Goal: Communication & Community: Share content

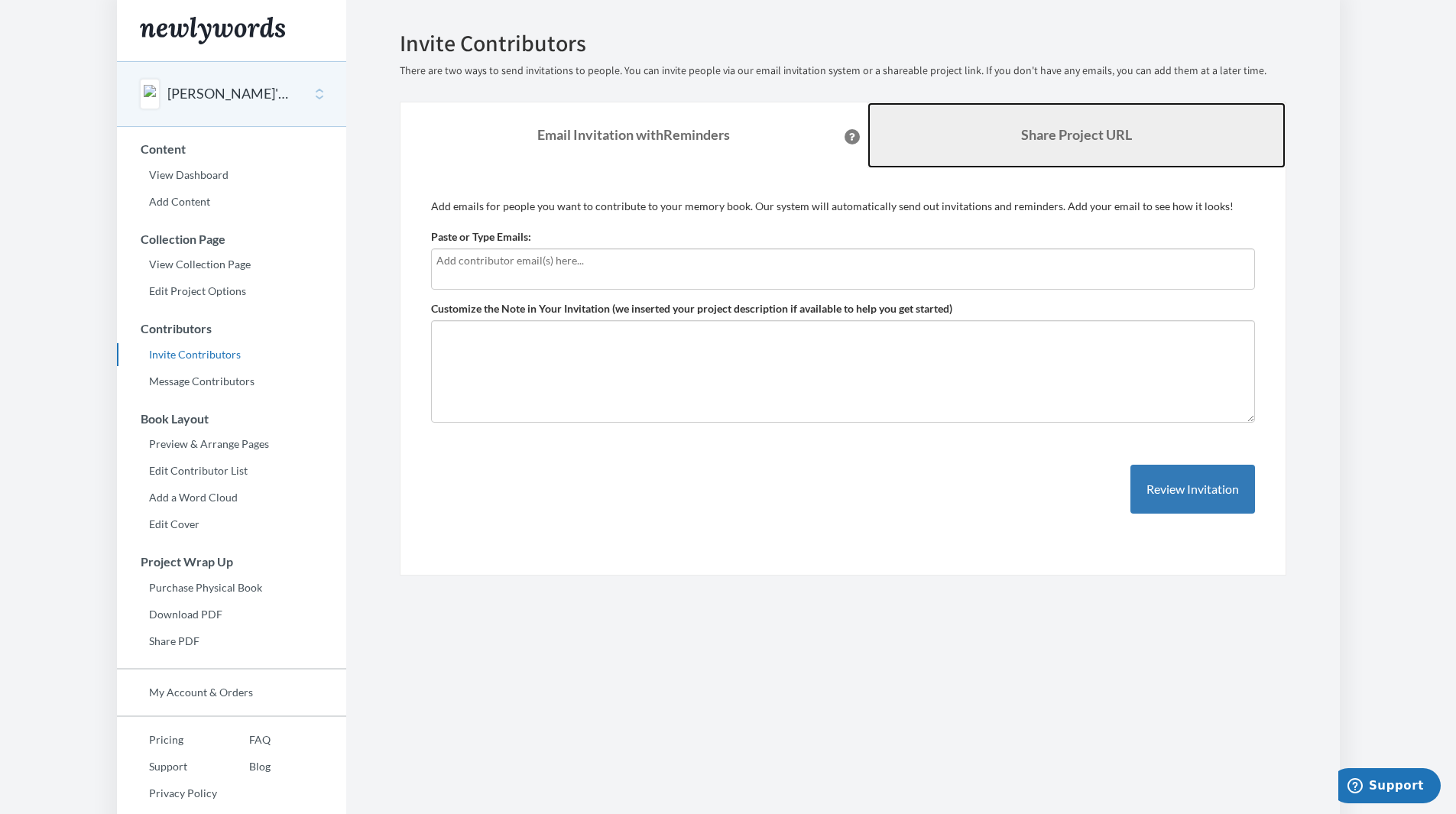
click at [969, 138] on link "Share Project URL" at bounding box center [1077, 136] width 418 height 66
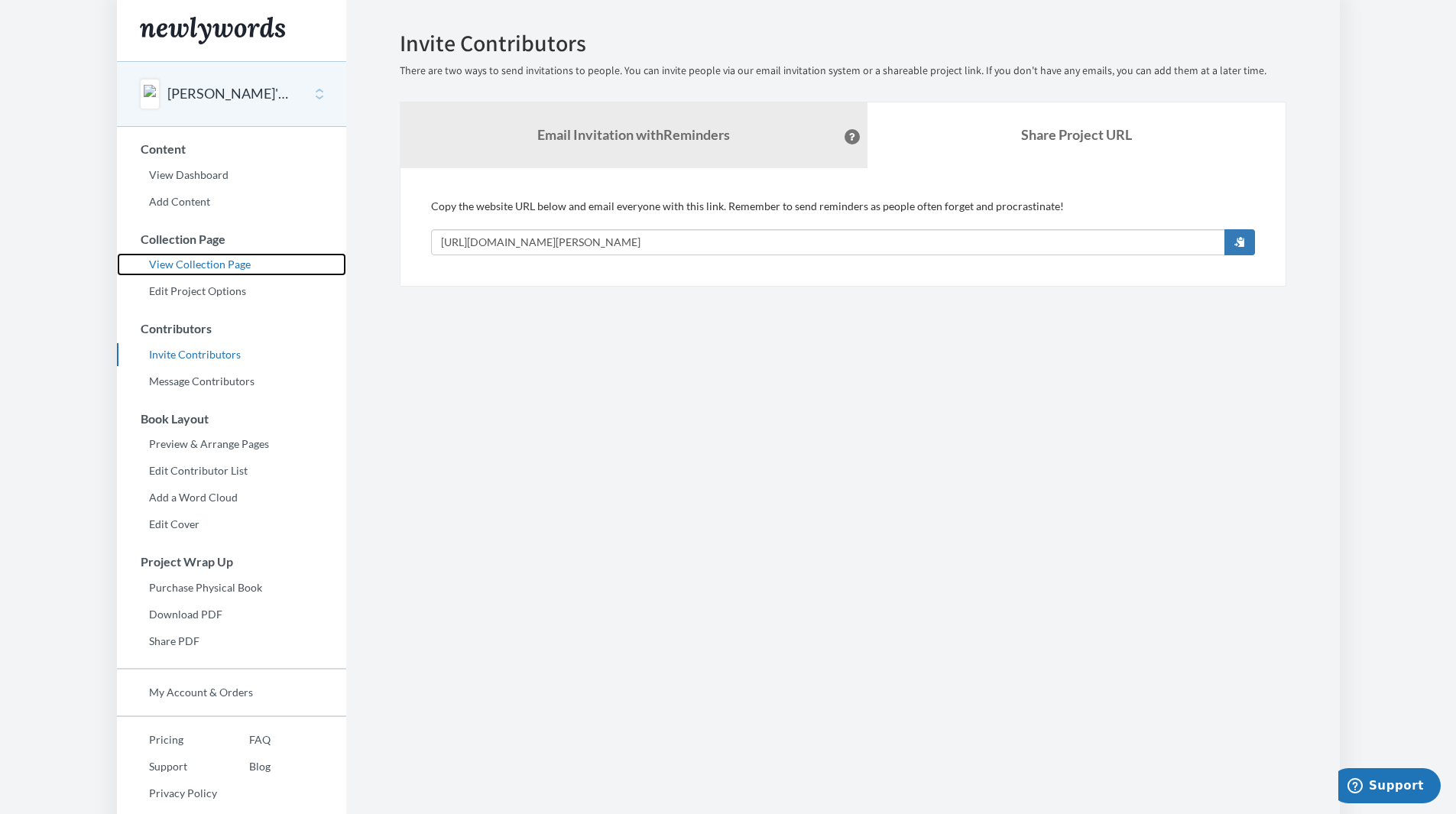
click at [213, 269] on link "View Collection Page" at bounding box center [232, 264] width 229 height 23
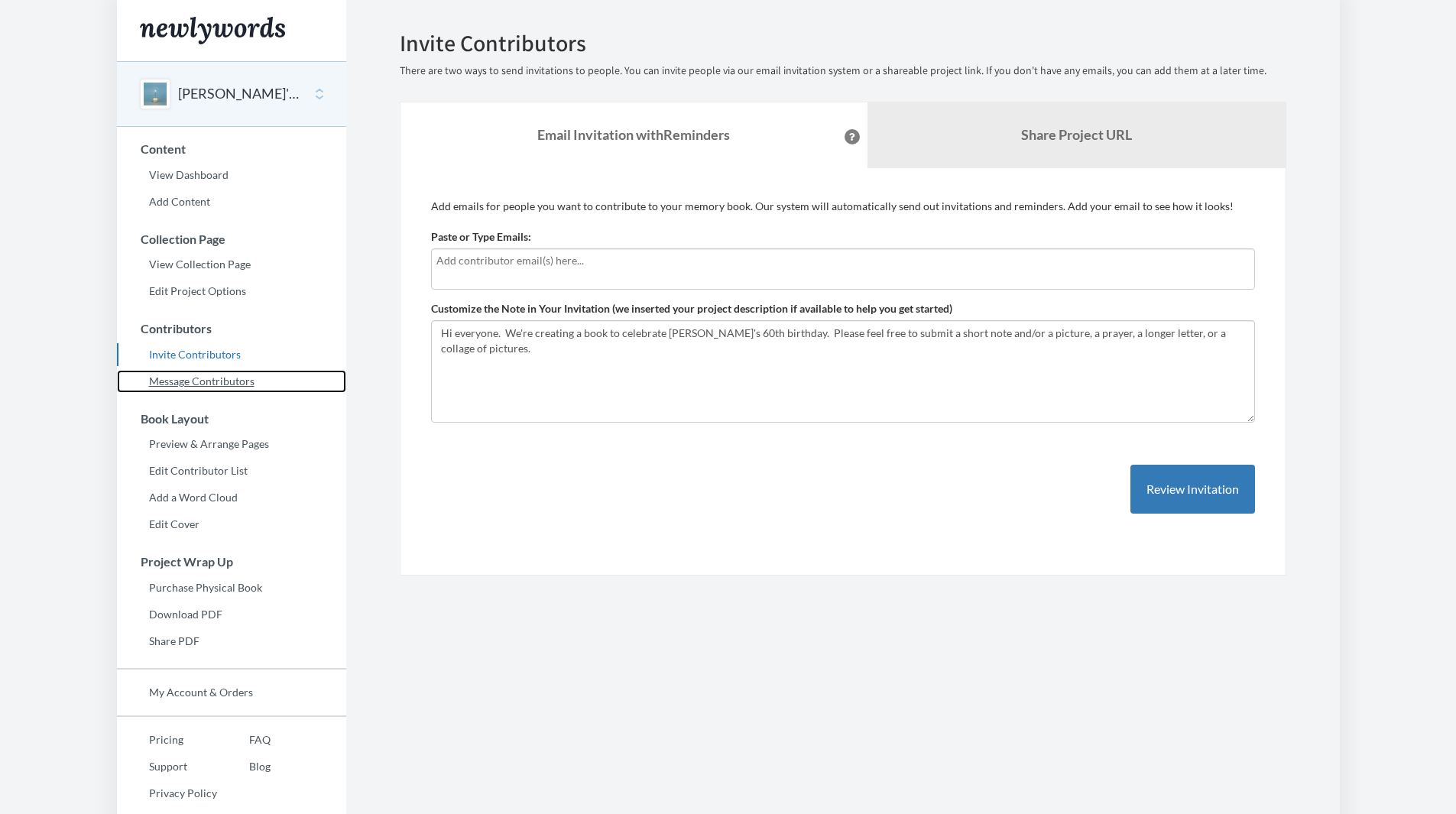
click at [200, 380] on link "Message Contributors" at bounding box center [232, 381] width 229 height 23
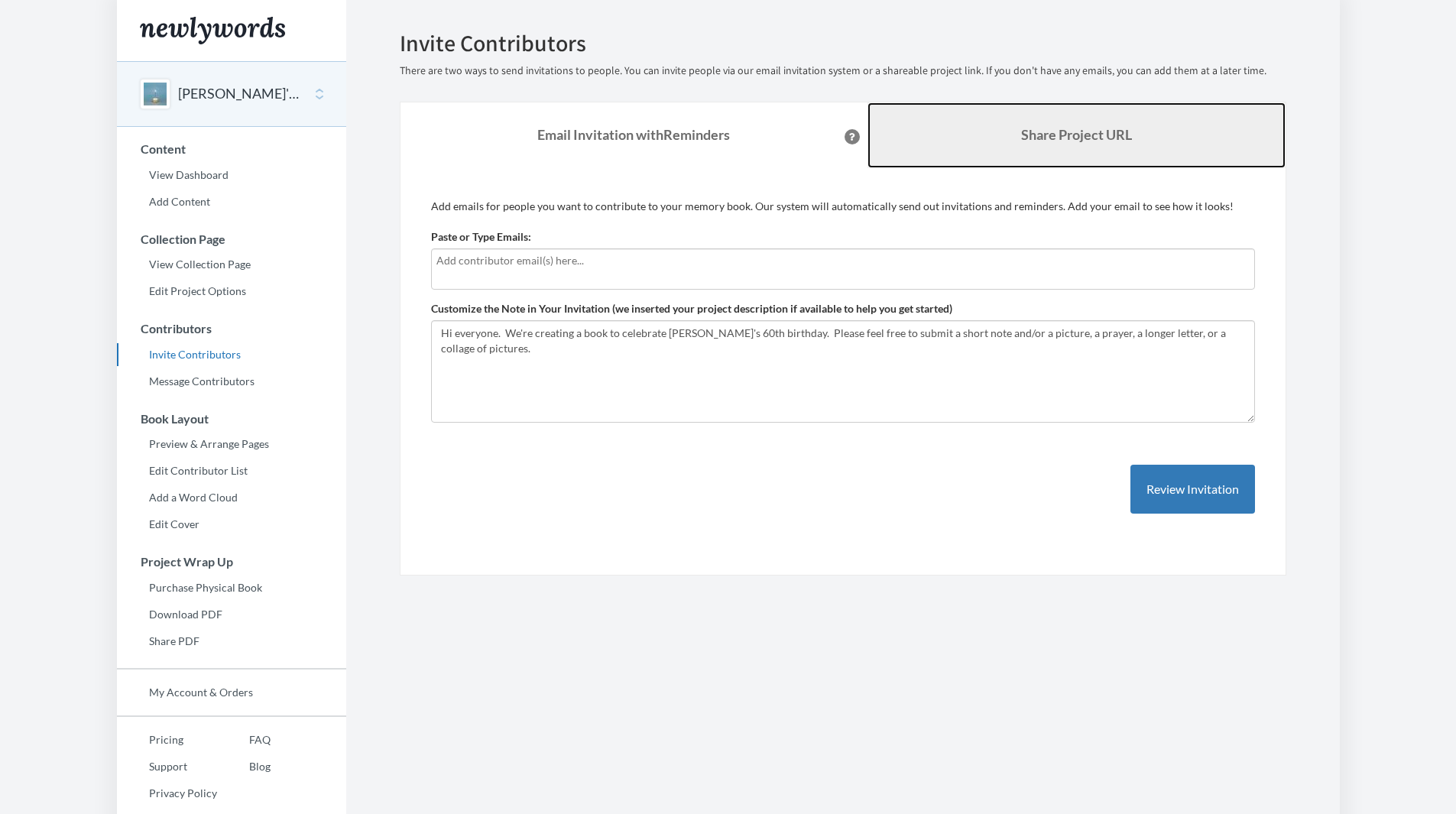
click at [1055, 145] on link "Share Project URL" at bounding box center [1077, 136] width 418 height 66
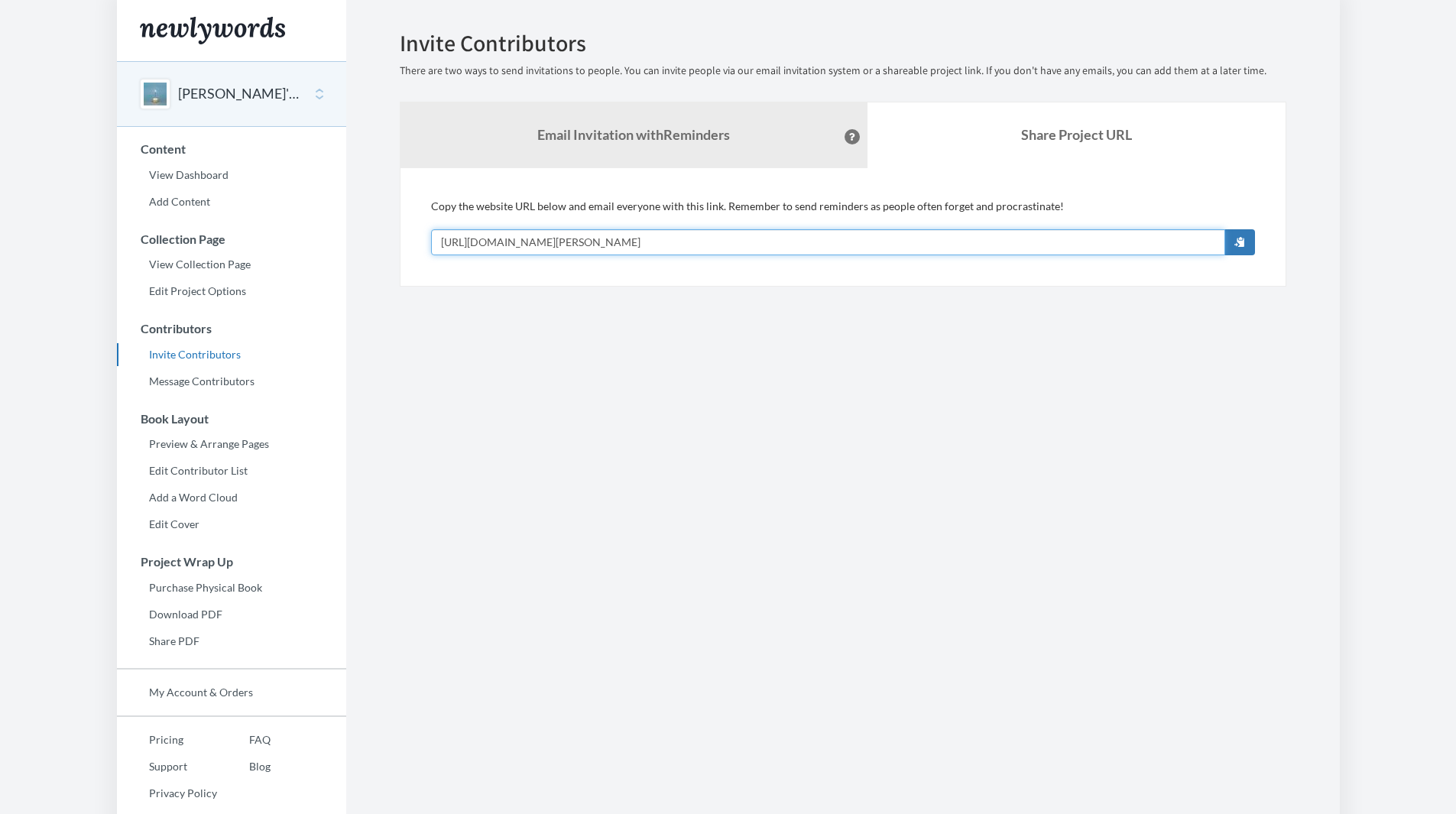
drag, startPoint x: 741, startPoint y: 237, endPoint x: 385, endPoint y: 234, distance: 356.0
click at [385, 234] on div "Emails have been sent! Invite Contributors There are two ways to send invitatio…" at bounding box center [843, 158] width 933 height 256
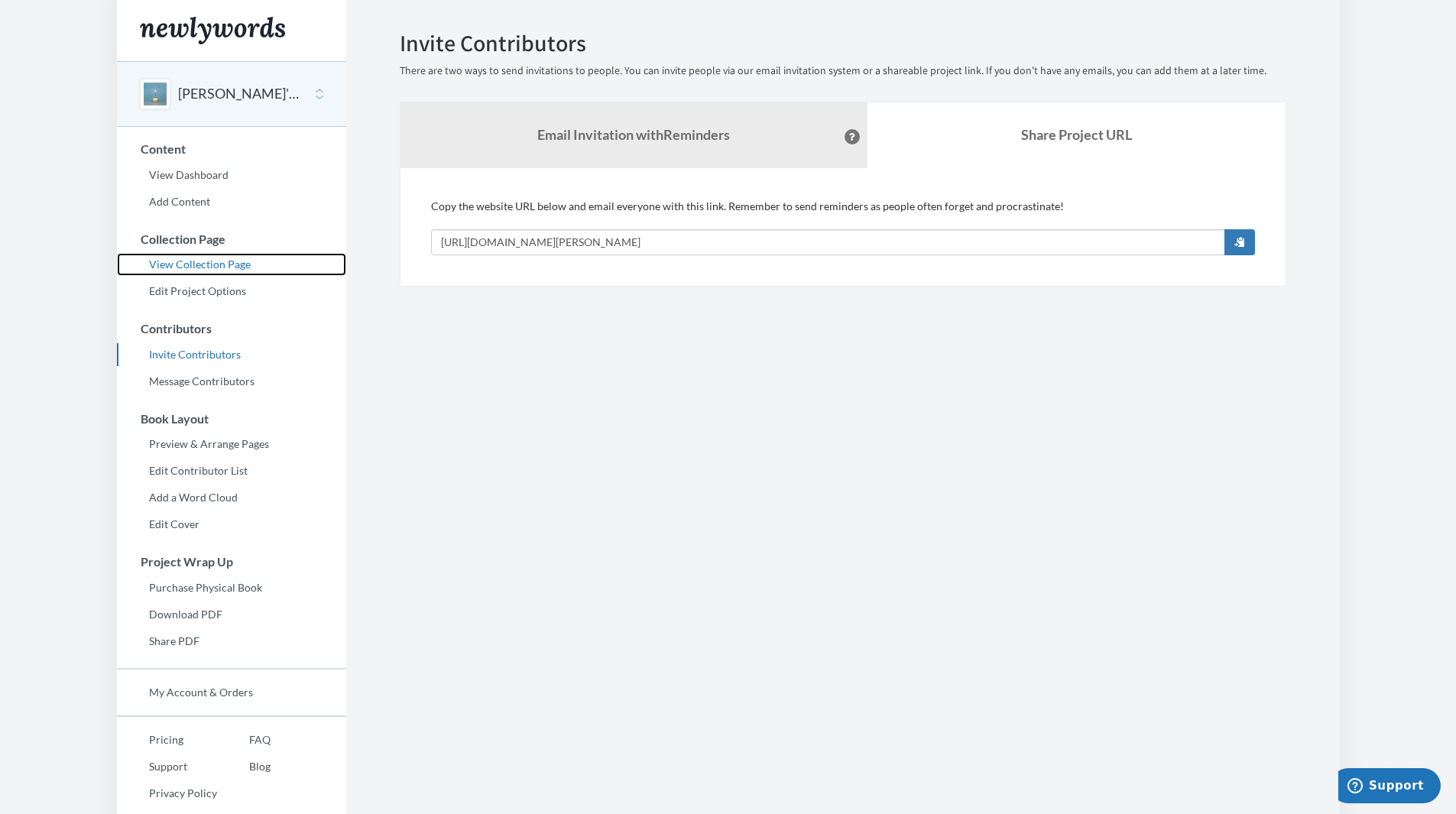
click at [220, 260] on link "View Collection Page" at bounding box center [232, 264] width 229 height 23
